Goal: Task Accomplishment & Management: Manage account settings

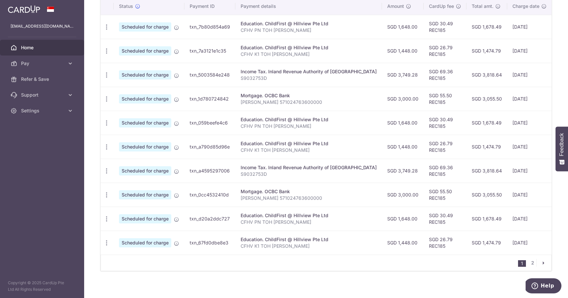
scroll to position [0, 3]
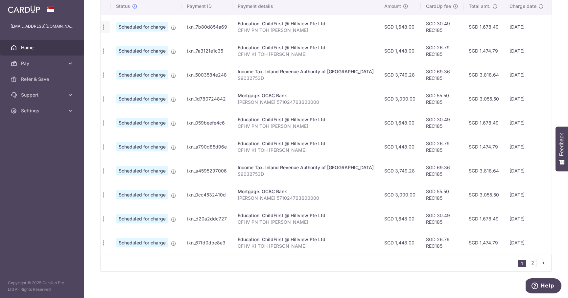
click at [105, 32] on div "Update payment Cancel payment" at bounding box center [104, 27] width 12 height 12
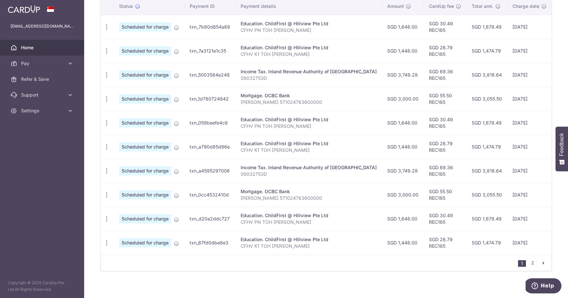
scroll to position [196, 0]
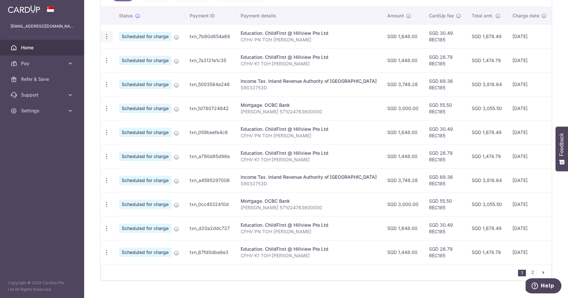
click at [106, 37] on icon "button" at bounding box center [106, 36] width 7 height 7
click at [138, 72] on span "Cancel payment" at bounding box center [142, 71] width 44 height 8
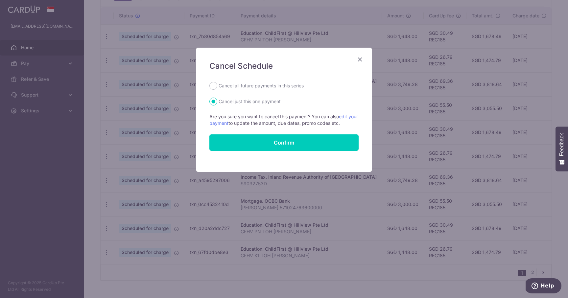
click at [259, 87] on label "Cancel all future payments in this series" at bounding box center [260, 86] width 85 height 8
click at [217, 87] on input "Cancel all future payments in this series" at bounding box center [213, 86] width 8 height 8
radio input "true"
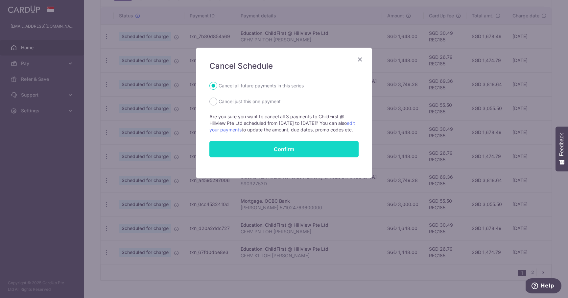
click at [273, 151] on button "Confirm" at bounding box center [283, 149] width 149 height 16
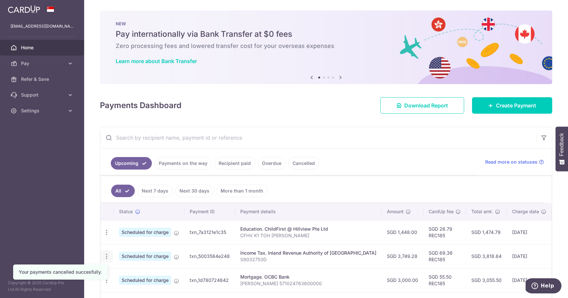
click at [106, 258] on icon "button" at bounding box center [106, 256] width 7 height 7
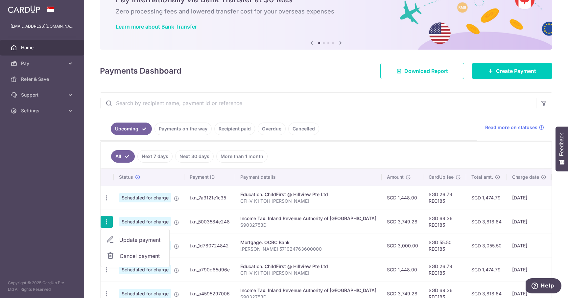
click at [148, 251] on link "Cancel payment" at bounding box center [135, 256] width 68 height 16
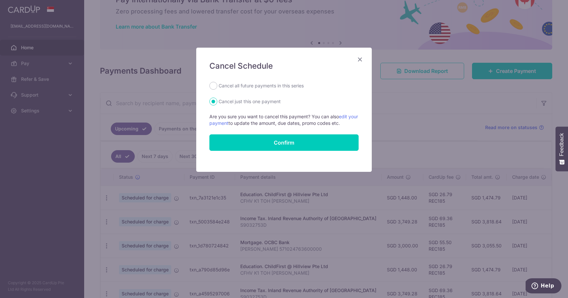
click at [241, 88] on label "Cancel all future payments in this series" at bounding box center [260, 86] width 85 height 8
click at [217, 88] on input "Cancel all future payments in this series" at bounding box center [213, 86] width 8 height 8
radio input "true"
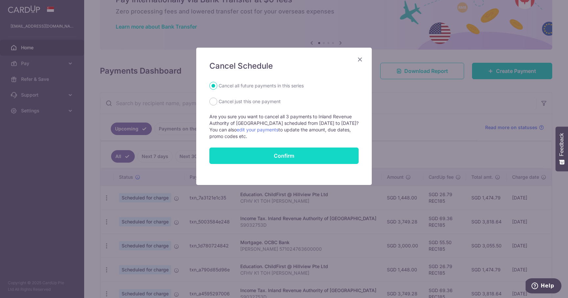
click at [269, 157] on button "Confirm" at bounding box center [283, 155] width 149 height 16
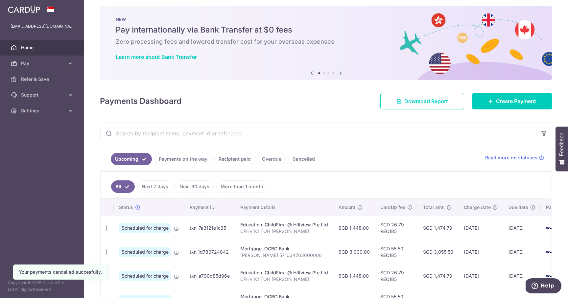
scroll to position [78, 0]
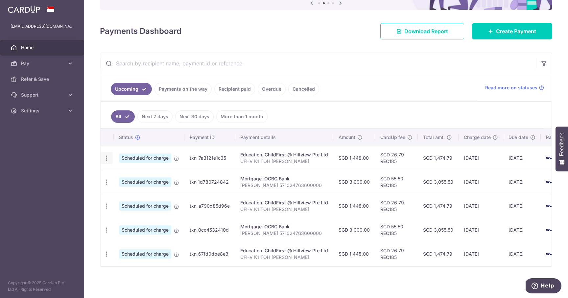
click at [105, 156] on icon "button" at bounding box center [106, 158] width 7 height 7
click at [134, 196] on link "Cancel payment" at bounding box center [135, 192] width 68 height 16
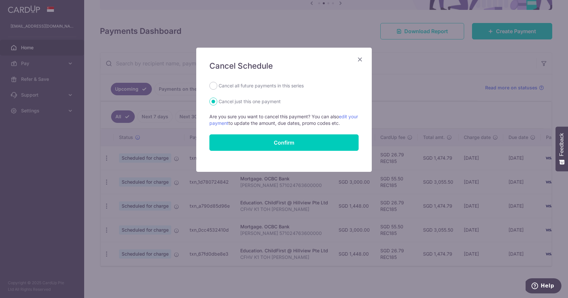
click at [247, 87] on label "Cancel all future payments in this series" at bounding box center [260, 86] width 85 height 8
click at [217, 87] on input "Cancel all future payments in this series" at bounding box center [213, 86] width 8 height 8
radio input "true"
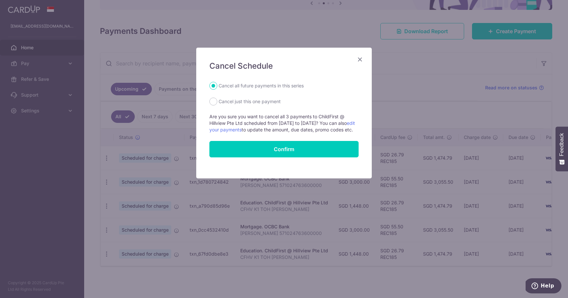
click at [260, 147] on form "Cancel all future payments in this series Cancel just this one payment Are you …" at bounding box center [283, 120] width 149 height 76
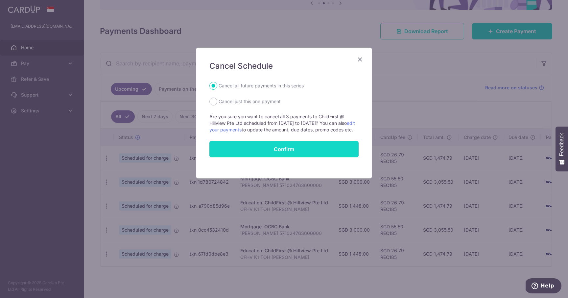
click at [260, 148] on button "Confirm" at bounding box center [283, 149] width 149 height 16
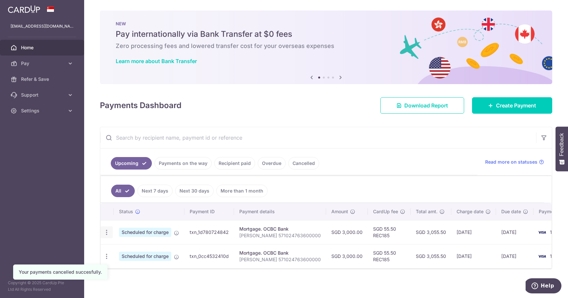
click at [107, 234] on icon "button" at bounding box center [106, 232] width 7 height 7
click at [130, 265] on span "Cancel payment" at bounding box center [142, 266] width 44 height 8
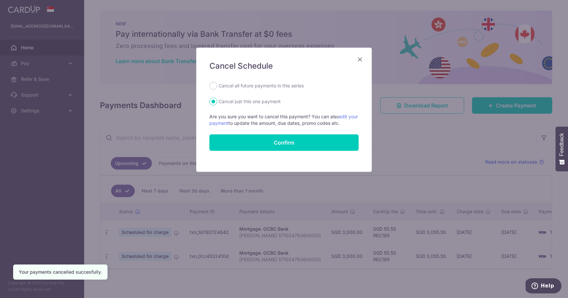
click at [249, 85] on label "Cancel all future payments in this series" at bounding box center [260, 86] width 85 height 8
click at [217, 85] on input "Cancel all future payments in this series" at bounding box center [213, 86] width 8 height 8
radio input "true"
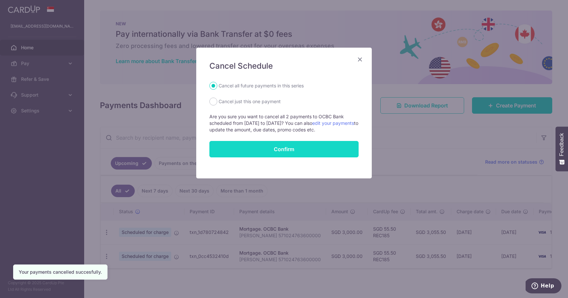
click at [259, 144] on button "Confirm" at bounding box center [283, 149] width 149 height 16
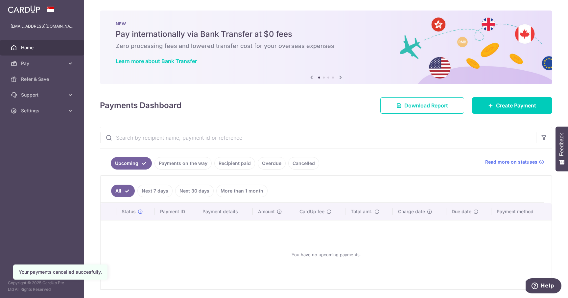
click at [396, 153] on ul "Upcoming Payments on the way Recipient paid Overdue Cancelled" at bounding box center [288, 161] width 377 height 27
